Goal: Information Seeking & Learning: Learn about a topic

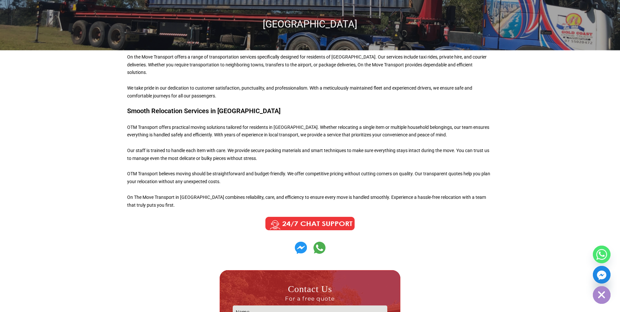
scroll to position [98, 0]
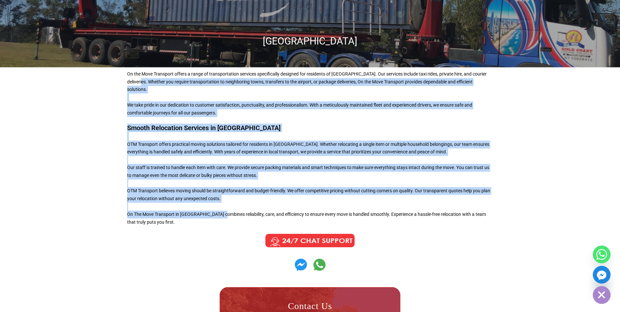
drag, startPoint x: 131, startPoint y: 83, endPoint x: 222, endPoint y: 208, distance: 154.6
click at [222, 208] on div "On the Move Transport offers a range of transportation services specifically de…" at bounding box center [310, 263] width 372 height 392
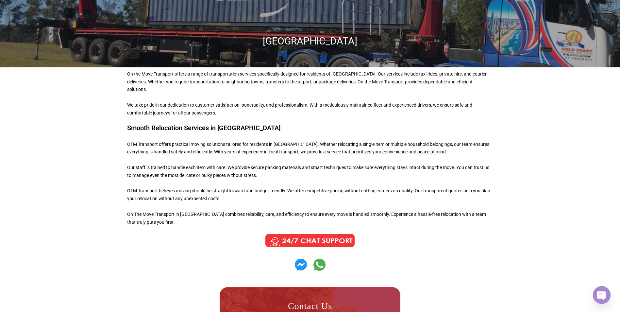
drag, startPoint x: 222, startPoint y: 208, endPoint x: 227, endPoint y: 215, distance: 8.0
click at [227, 215] on p "On The Move Transport in [GEOGRAPHIC_DATA] combines reliability, care, and effi…" at bounding box center [310, 218] width 366 height 16
drag, startPoint x: 194, startPoint y: 150, endPoint x: 198, endPoint y: 149, distance: 4.6
click at [198, 149] on p "OTM Transport offers practical moving solutions tailored for residents in [GEOG…" at bounding box center [310, 151] width 366 height 23
click at [267, 109] on div "On the Move Transport offers a range of transportation services specifically de…" at bounding box center [310, 93] width 372 height 53
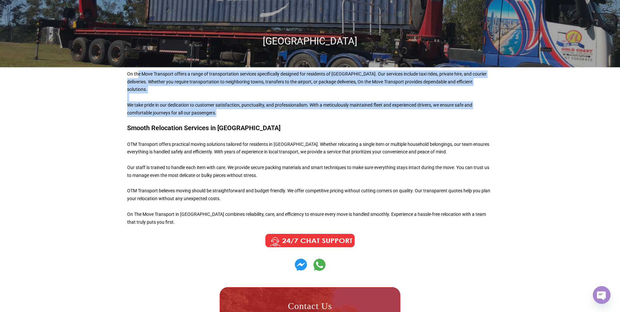
drag, startPoint x: 233, startPoint y: 109, endPoint x: 138, endPoint y: 74, distance: 101.1
click at [138, 74] on div "On the Move Transport offers a range of transportation services specifically de…" at bounding box center [310, 93] width 372 height 53
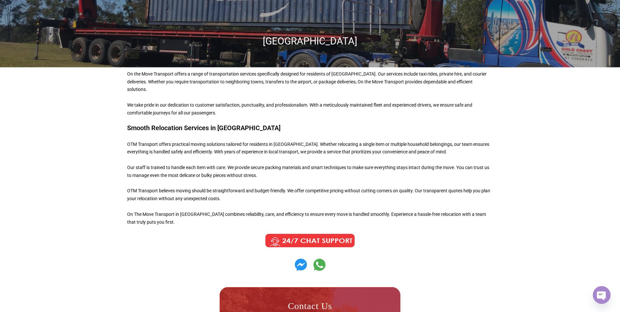
click at [192, 178] on p "Our staff is trained to handle each item with care. We provide secure packing m…" at bounding box center [310, 175] width 366 height 23
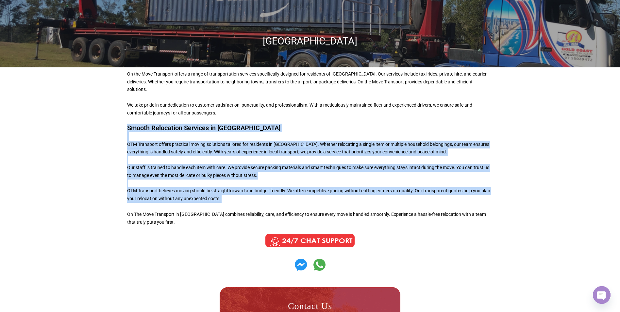
drag, startPoint x: 127, startPoint y: 124, endPoint x: 204, endPoint y: 203, distance: 110.2
click at [204, 203] on div "Smooth Relocation Services in [GEOGRAPHIC_DATA] OTM Transport offers practical …" at bounding box center [310, 175] width 366 height 103
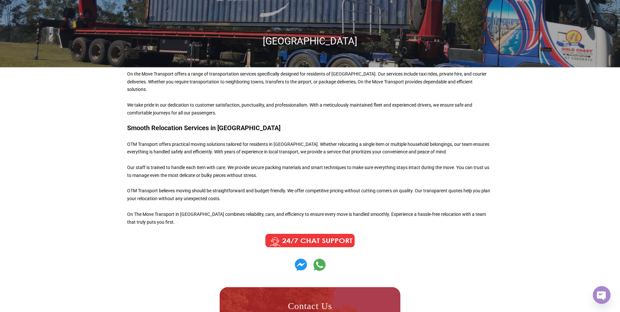
click at [284, 210] on p "On The Move Transport in [GEOGRAPHIC_DATA] combines reliability, care, and effi…" at bounding box center [310, 218] width 366 height 16
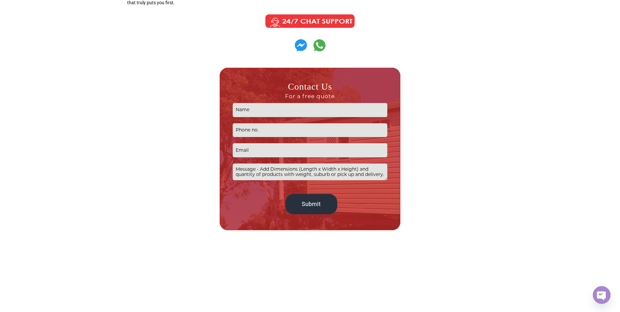
scroll to position [297, 0]
